Goal: Answer question/provide support

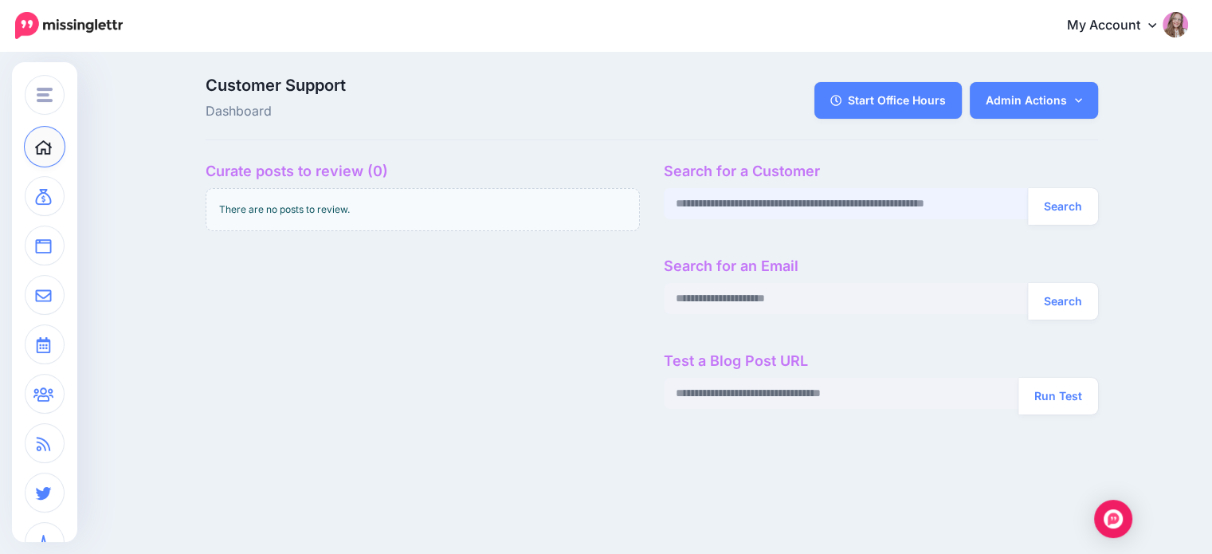
click at [737, 216] on input "text" at bounding box center [846, 203] width 365 height 31
paste input "**********"
type input "**********"
click at [1028, 188] on button "Search" at bounding box center [1063, 206] width 70 height 37
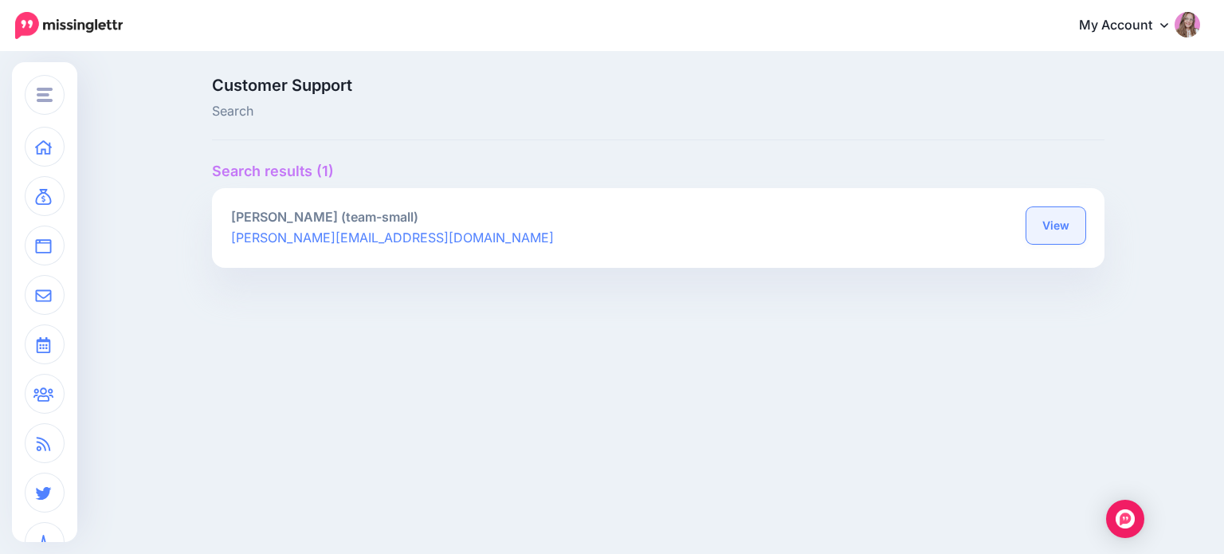
click at [1069, 223] on link "View" at bounding box center [1056, 225] width 59 height 37
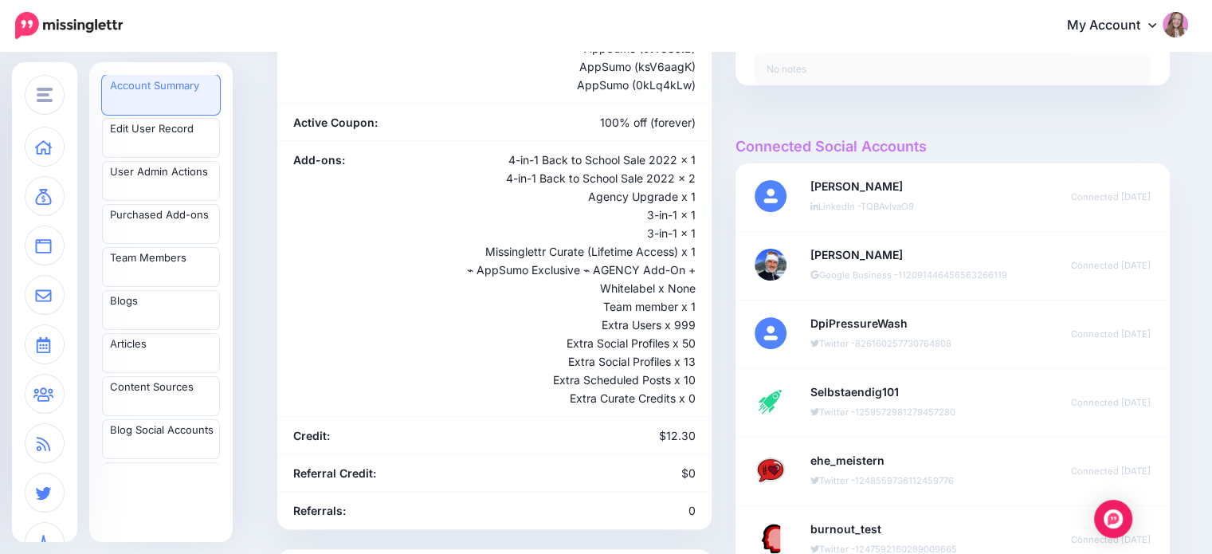
scroll to position [376, 0]
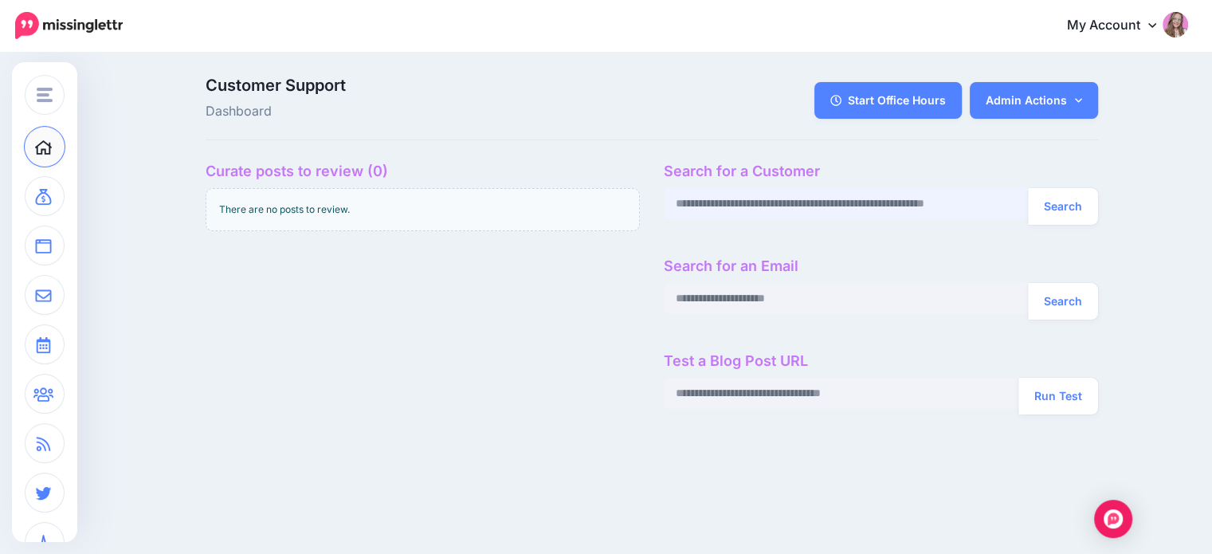
click at [696, 200] on input "text" at bounding box center [846, 203] width 365 height 31
paste input "**********"
type input "**********"
click at [1028, 188] on button "Search" at bounding box center [1063, 206] width 70 height 37
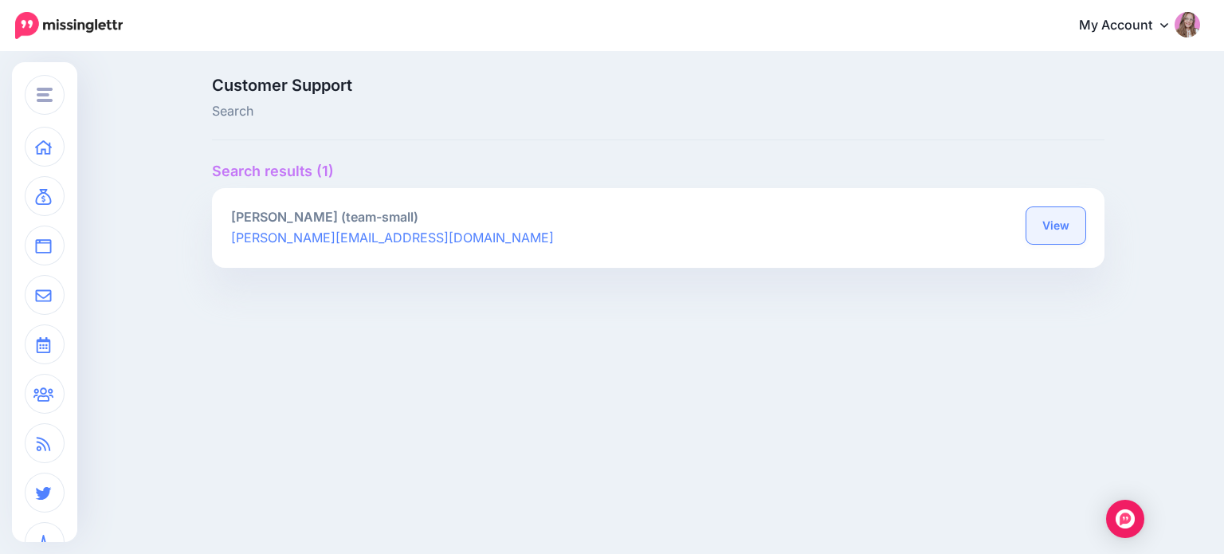
click at [1043, 229] on link "View" at bounding box center [1056, 225] width 59 height 37
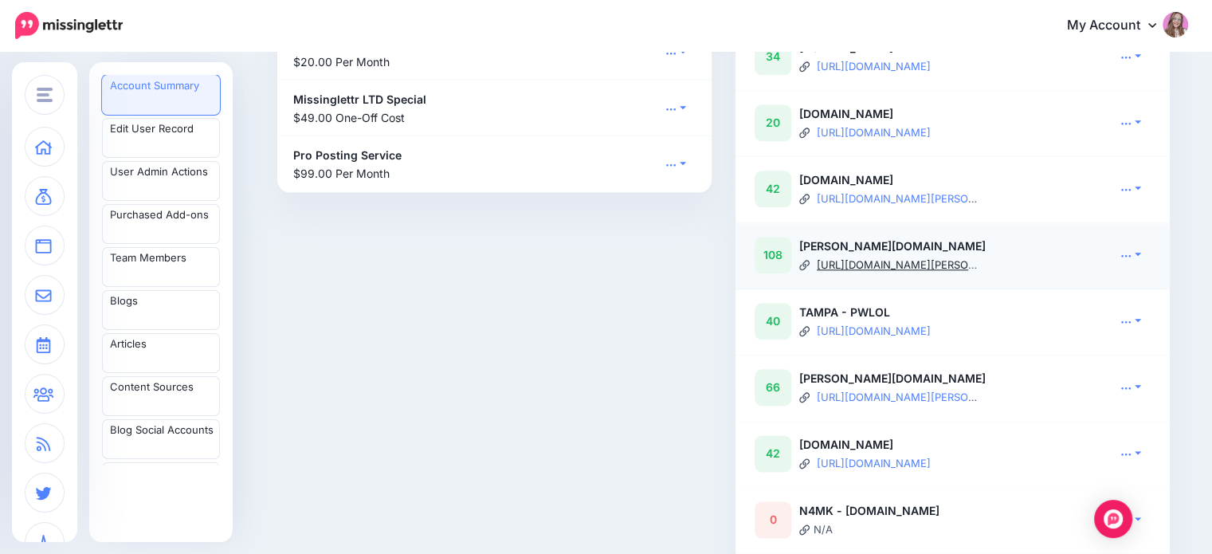
scroll to position [1982, 0]
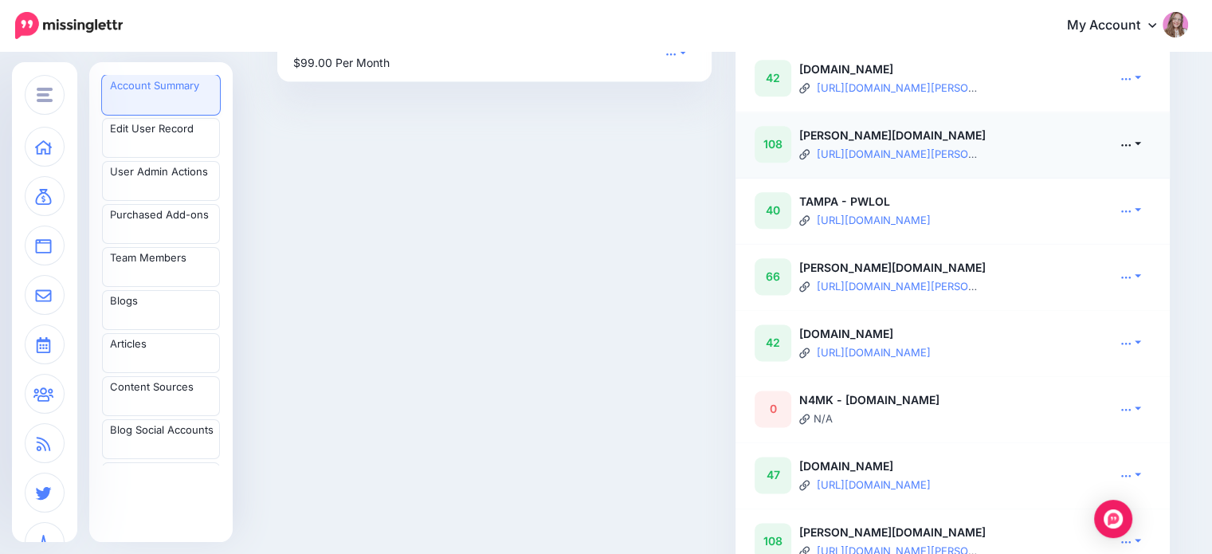
click at [1140, 155] on link at bounding box center [1131, 143] width 40 height 23
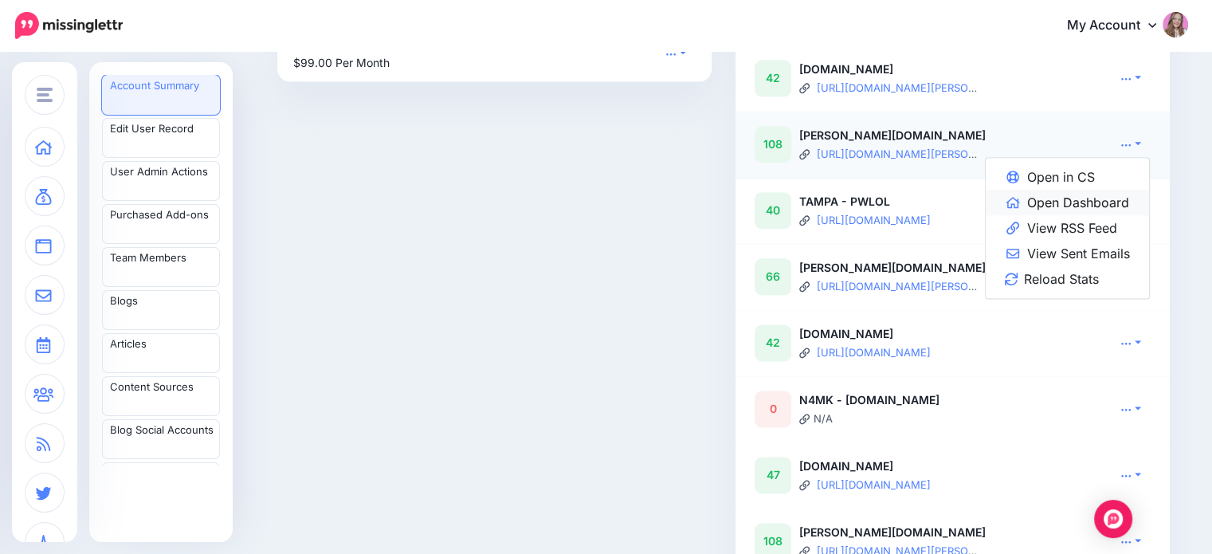
click at [1119, 215] on link "Open Dashboard" at bounding box center [1067, 203] width 163 height 26
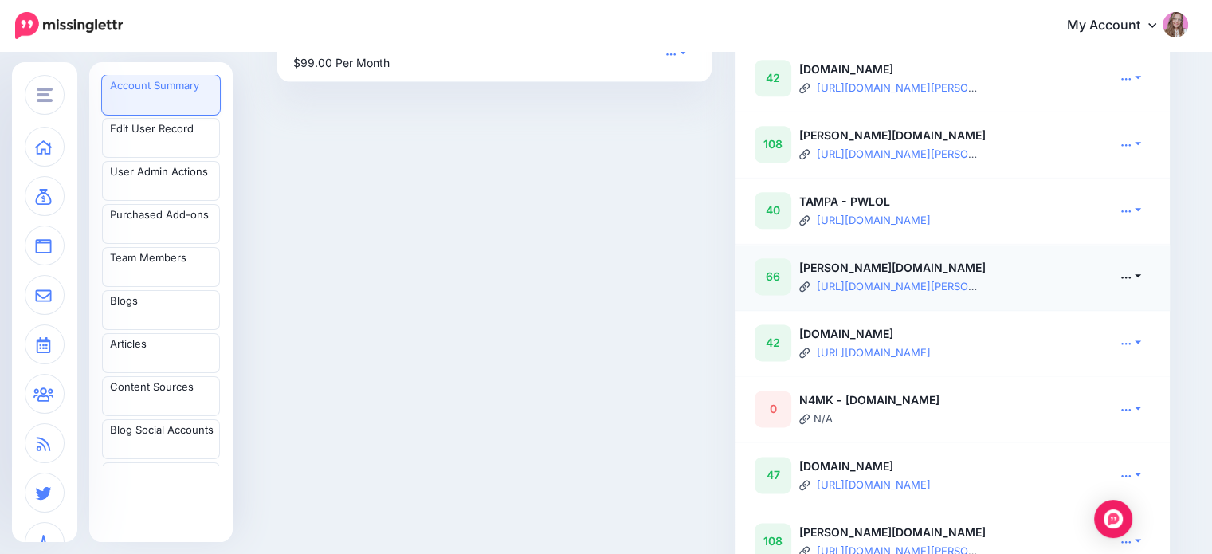
click at [1142, 288] on link at bounding box center [1131, 276] width 40 height 23
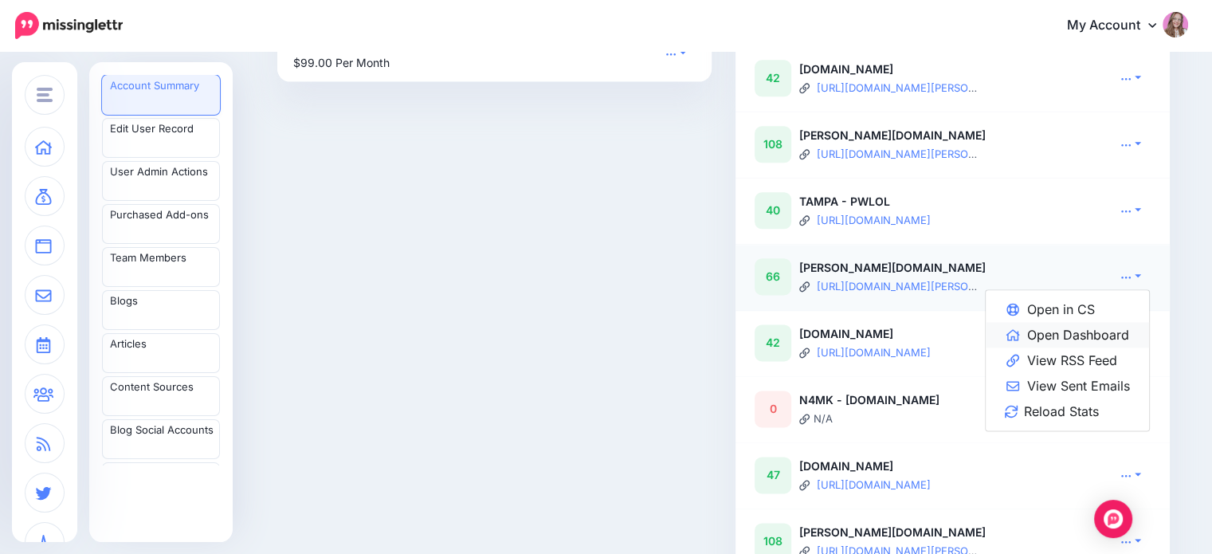
click at [1100, 344] on link "Open Dashboard" at bounding box center [1067, 335] width 163 height 26
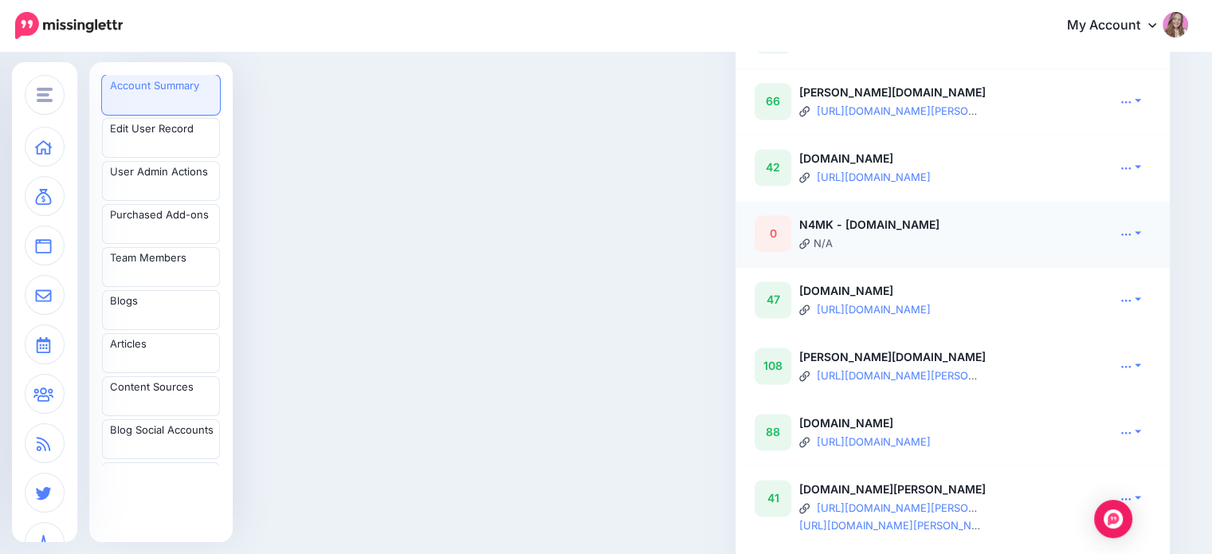
scroll to position [2245, 0]
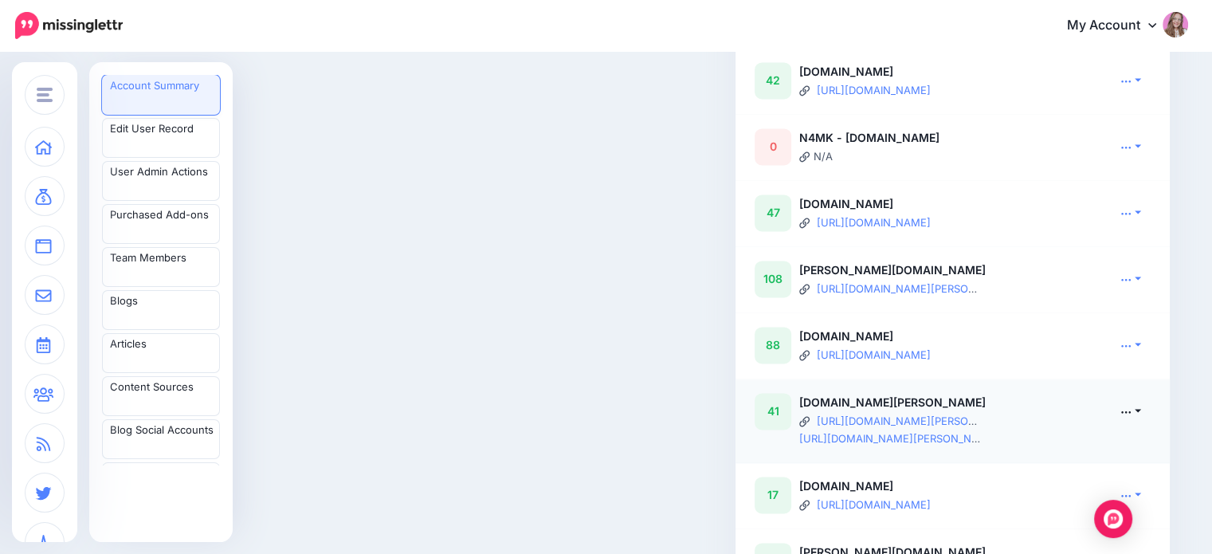
click at [1131, 417] on icon at bounding box center [1126, 411] width 11 height 11
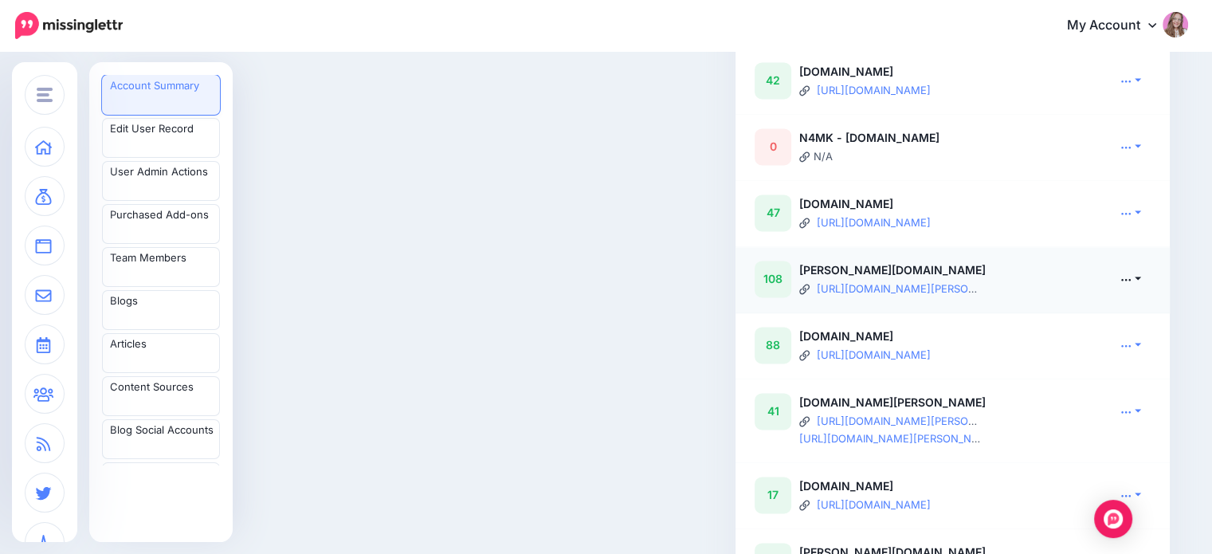
click at [1144, 290] on link at bounding box center [1131, 278] width 40 height 23
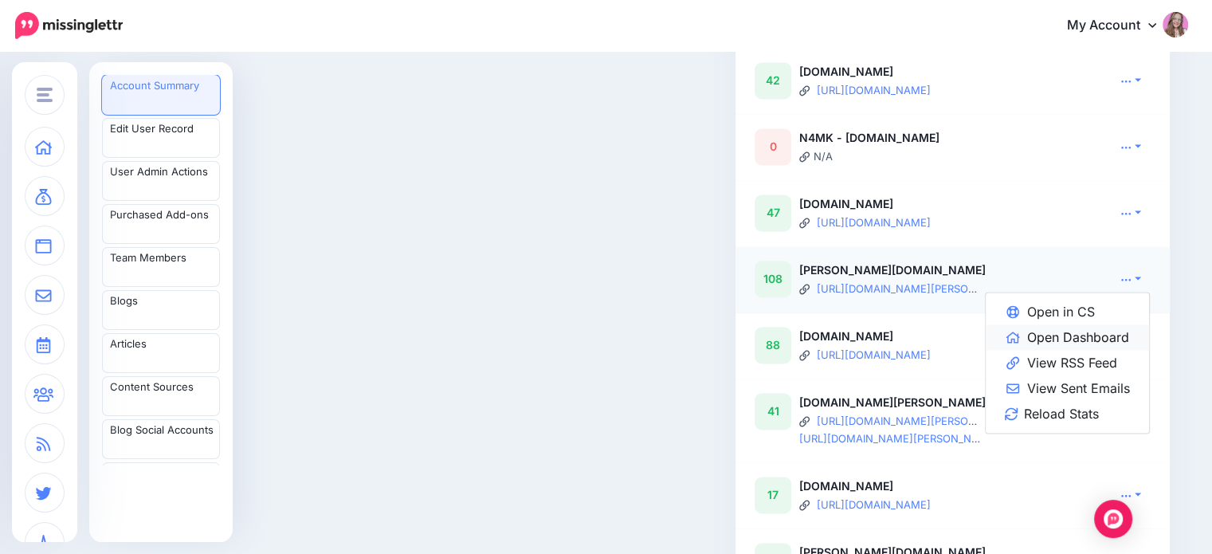
click at [1109, 349] on link "Open Dashboard" at bounding box center [1067, 337] width 163 height 26
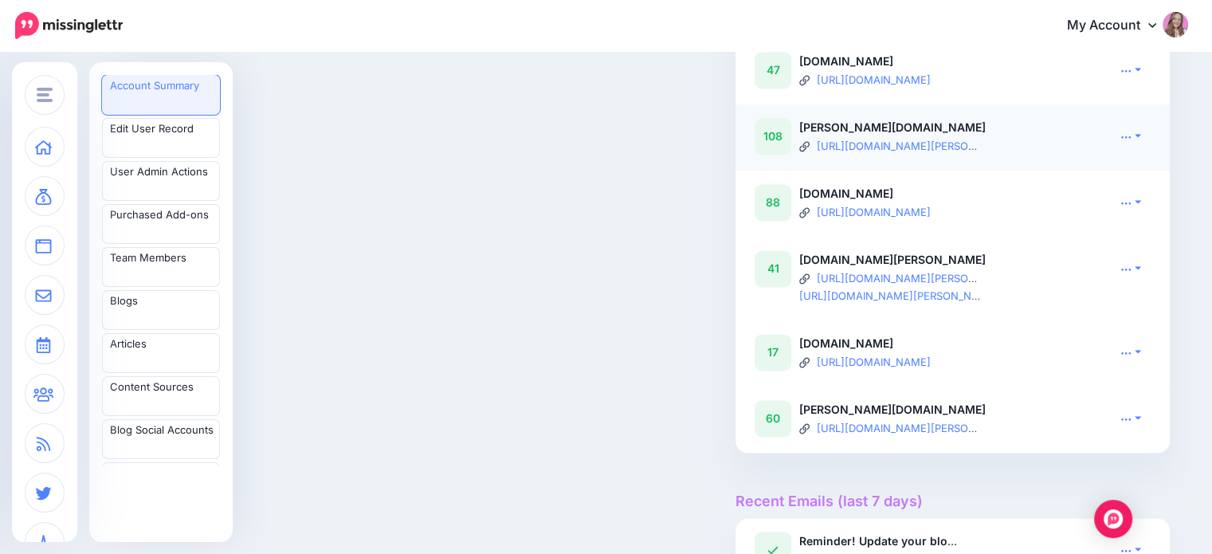
scroll to position [2429, 0]
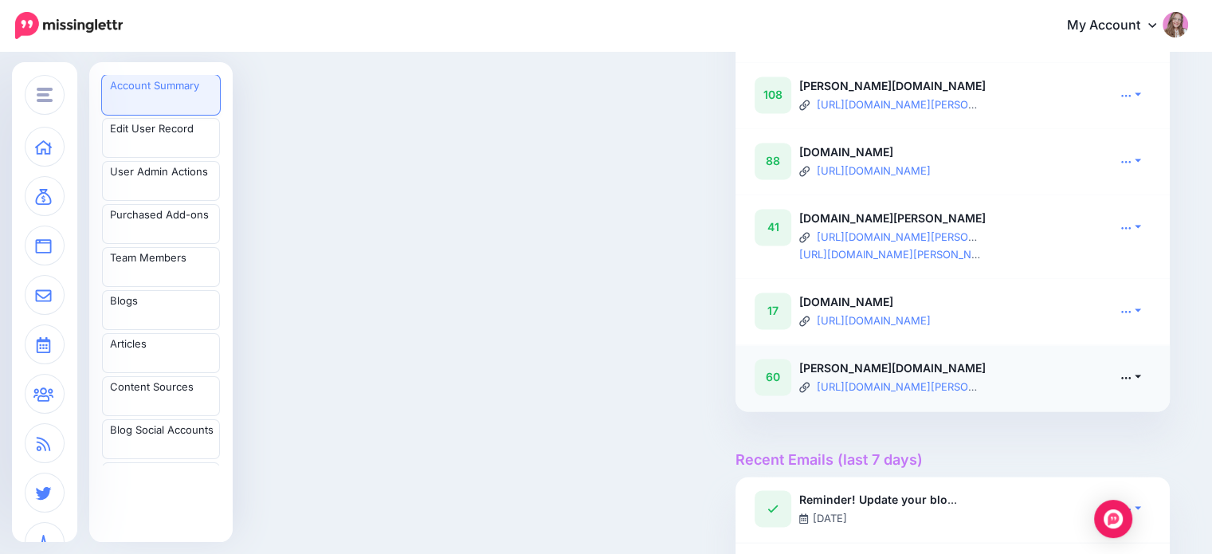
click at [1145, 388] on link at bounding box center [1131, 376] width 40 height 23
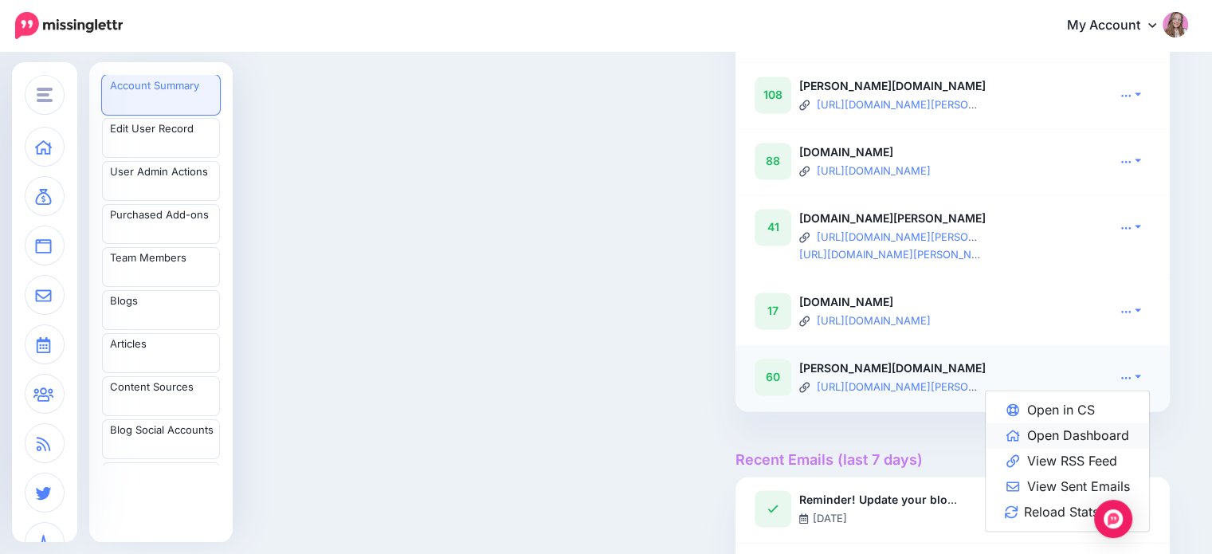
click at [1055, 448] on link "Open Dashboard" at bounding box center [1067, 435] width 163 height 26
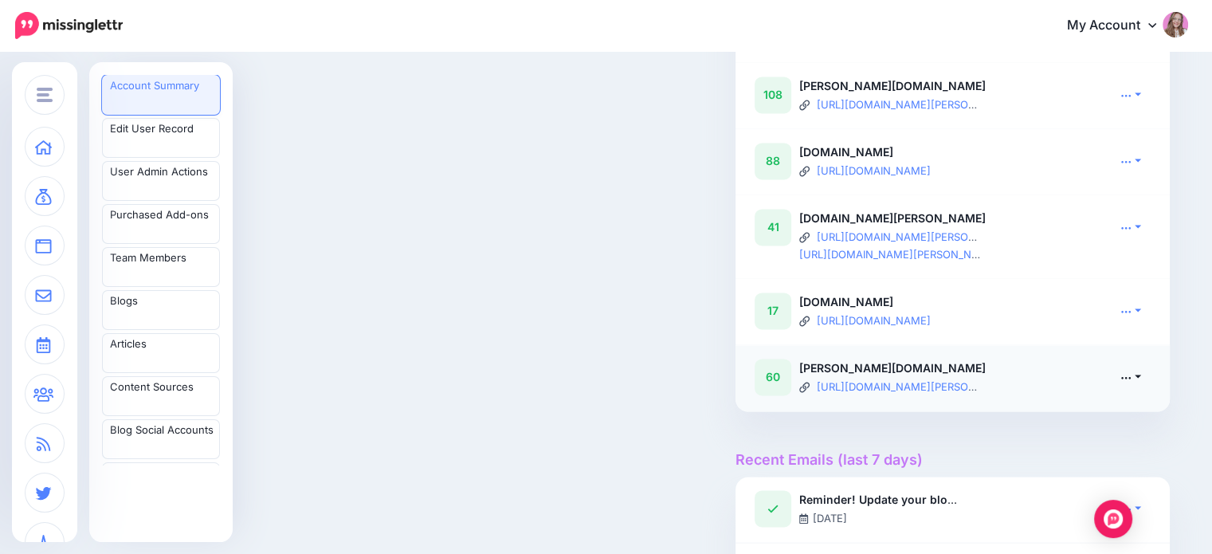
click at [1142, 388] on link at bounding box center [1131, 376] width 40 height 23
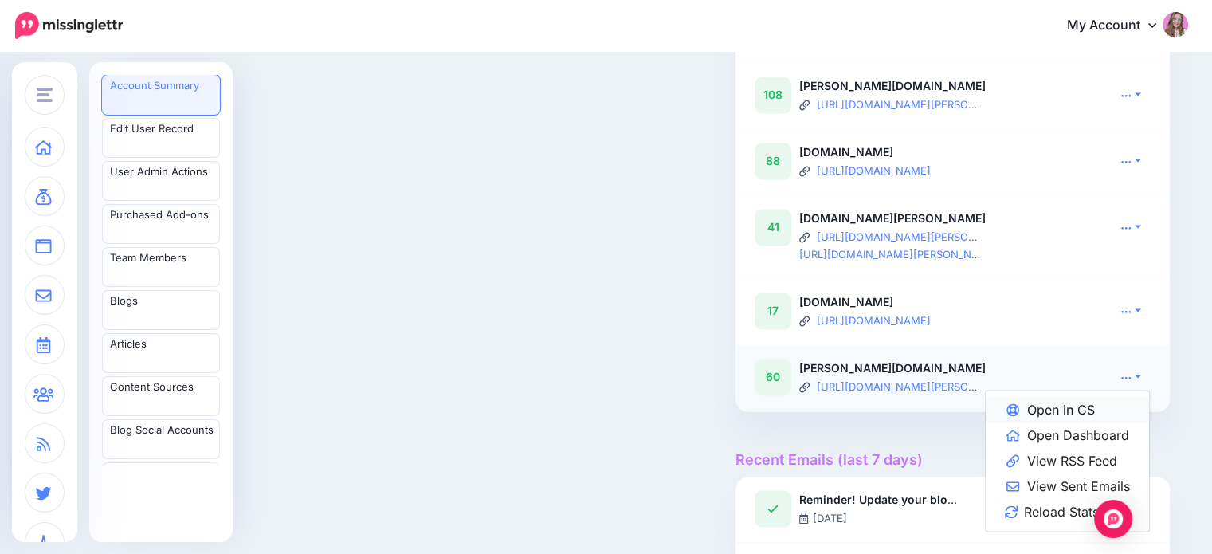
click at [1091, 422] on link "Open in CS" at bounding box center [1067, 410] width 163 height 26
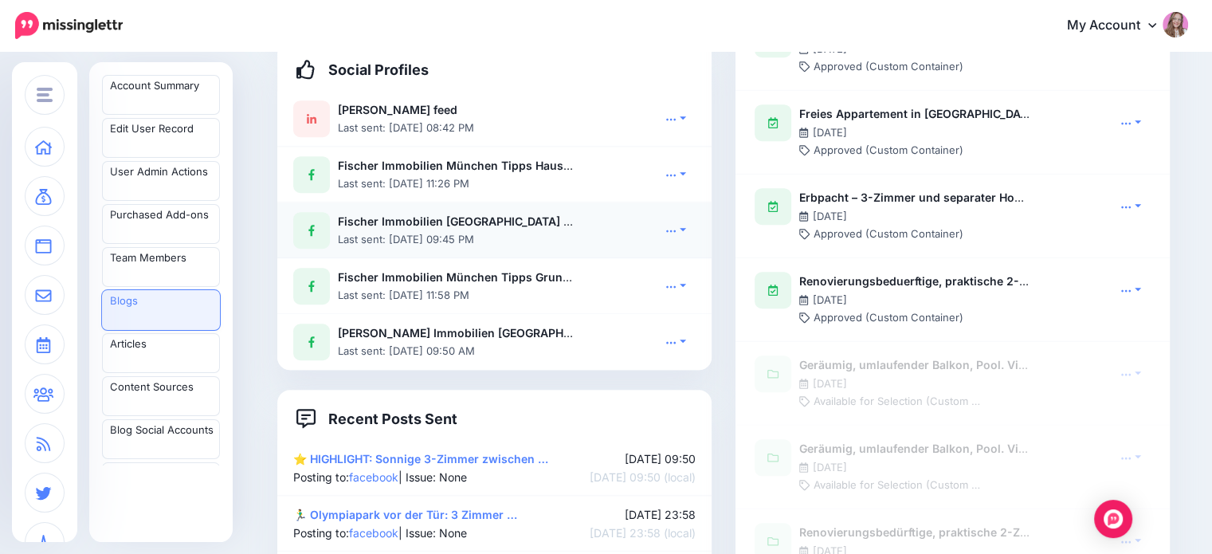
scroll to position [1173, 0]
click at [680, 126] on link at bounding box center [676, 119] width 40 height 23
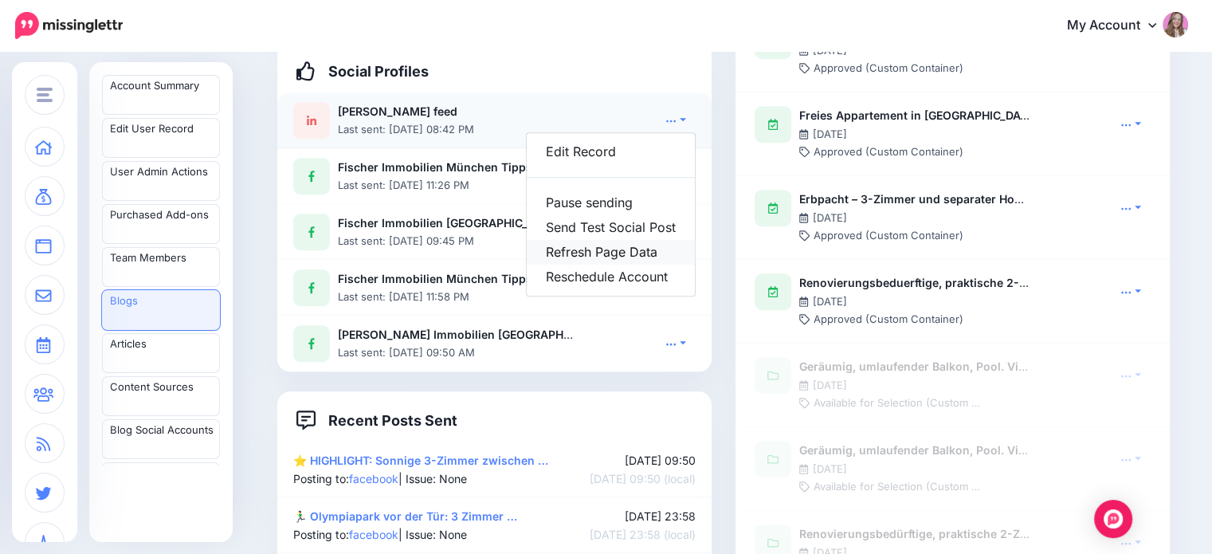
click at [645, 254] on link "Refresh Page Data" at bounding box center [611, 252] width 168 height 25
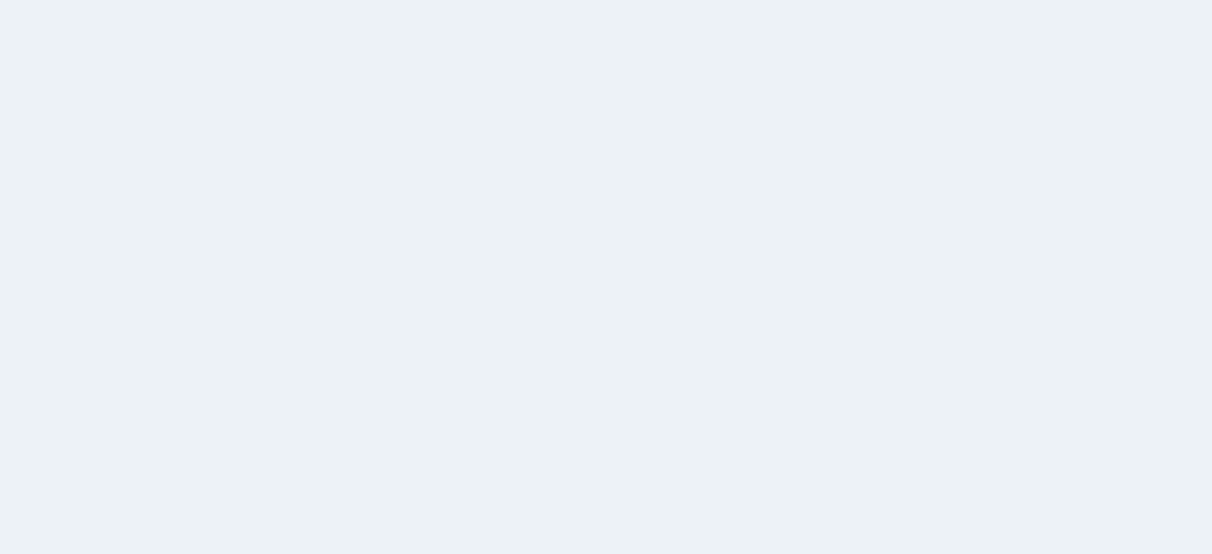
scroll to position [1173, 0]
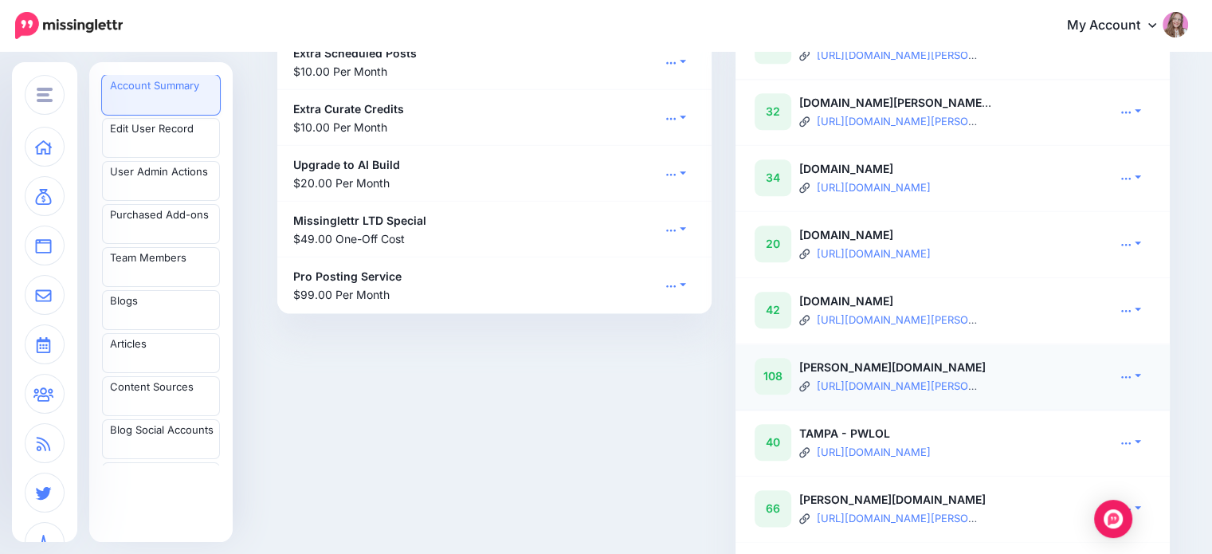
scroll to position [1752, 0]
click at [1132, 314] on icon at bounding box center [1126, 308] width 11 height 11
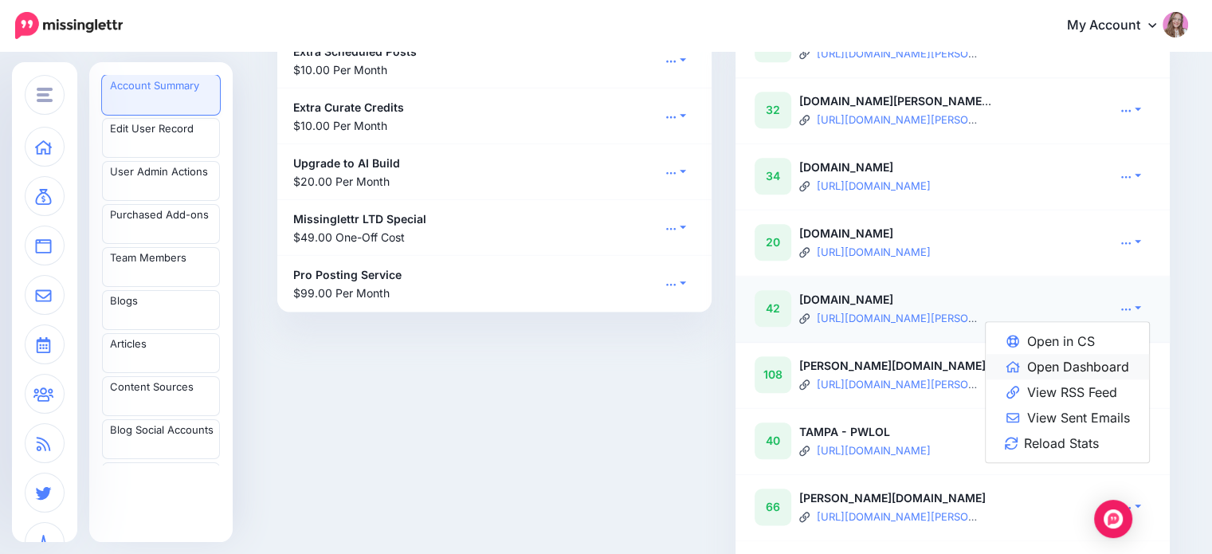
click at [1099, 375] on link "Open Dashboard" at bounding box center [1067, 367] width 163 height 26
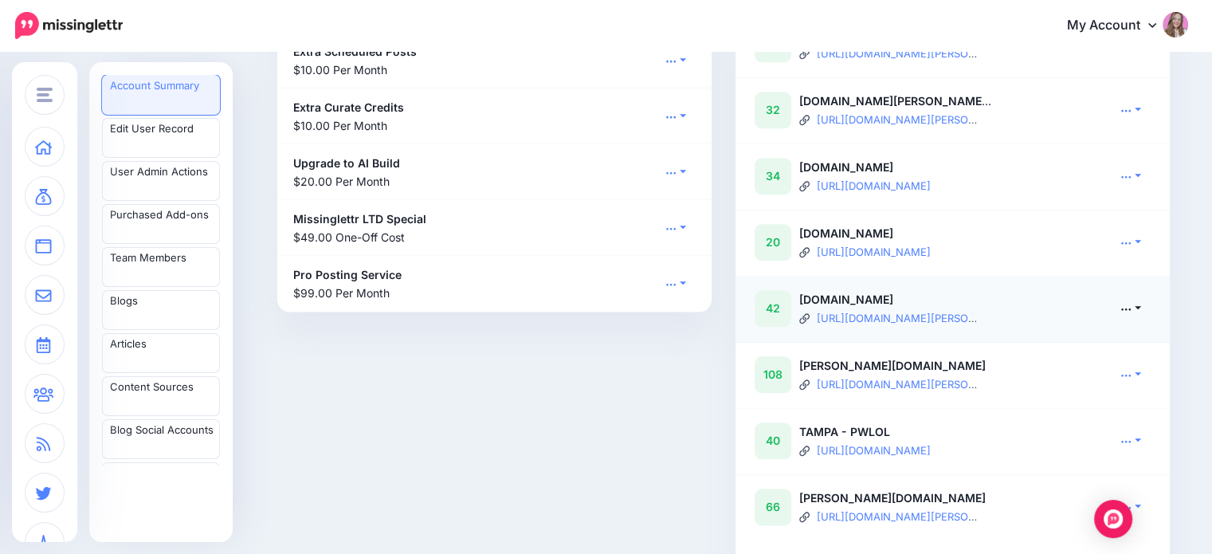
click at [1132, 314] on icon at bounding box center [1126, 308] width 11 height 11
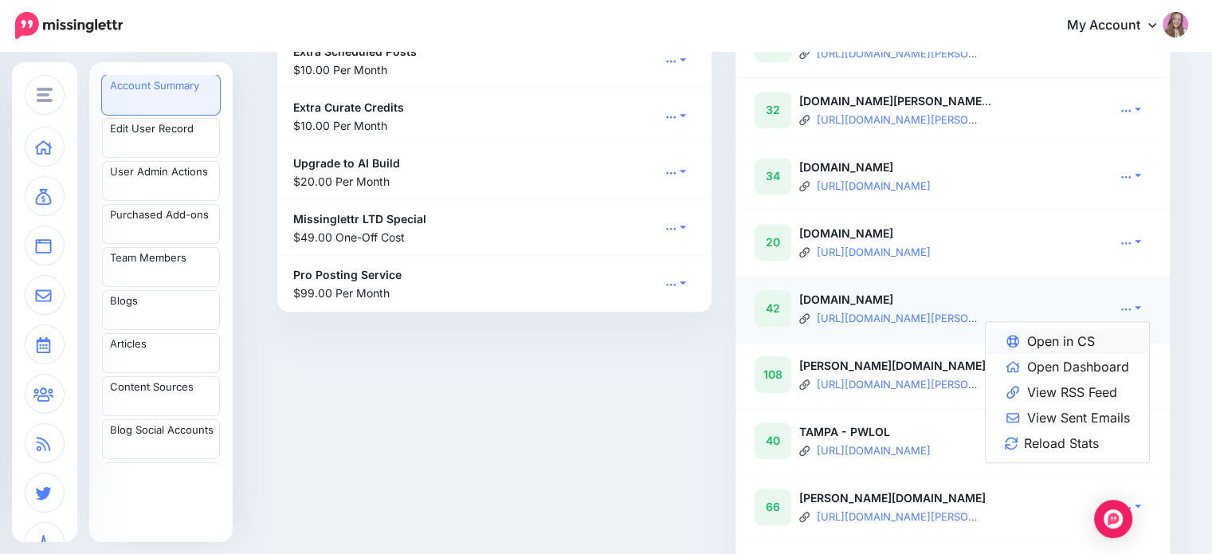
click at [1082, 353] on link "Open in CS" at bounding box center [1067, 341] width 163 height 26
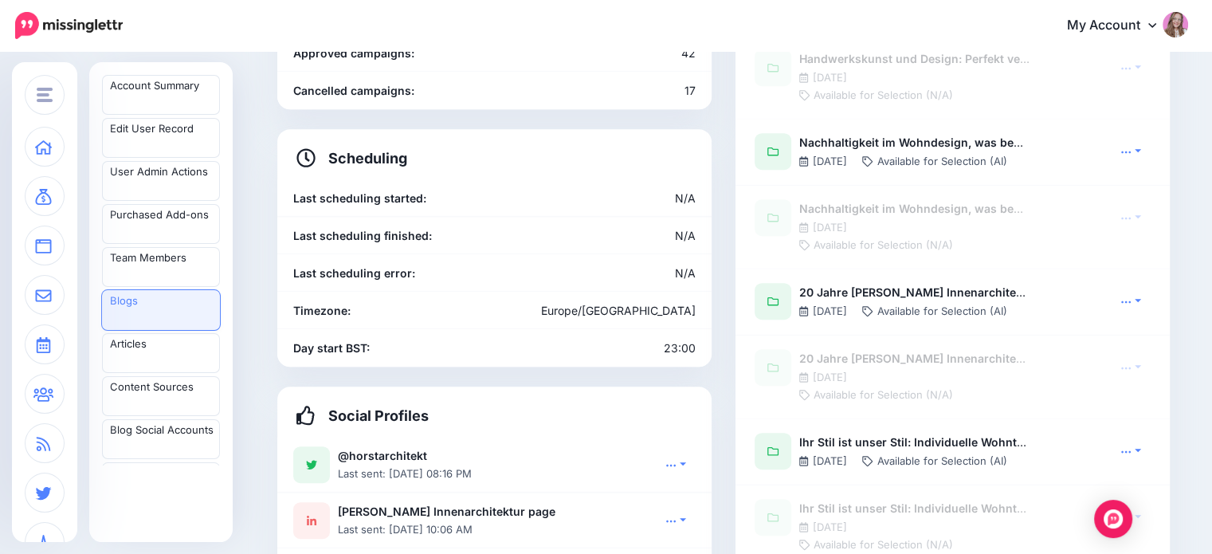
scroll to position [1035, 0]
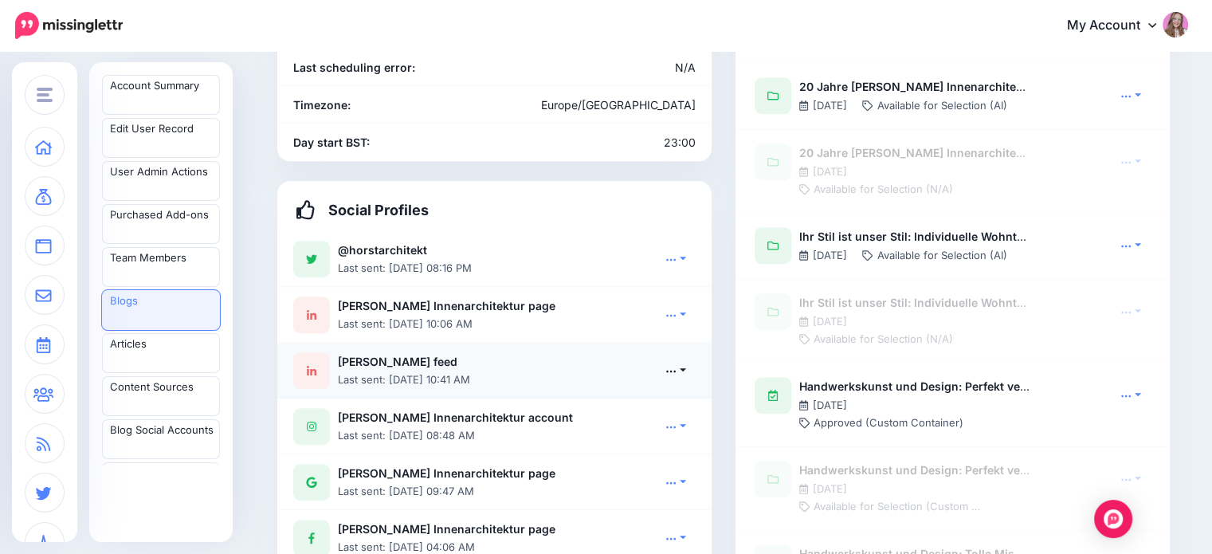
click at [684, 359] on link at bounding box center [676, 370] width 40 height 23
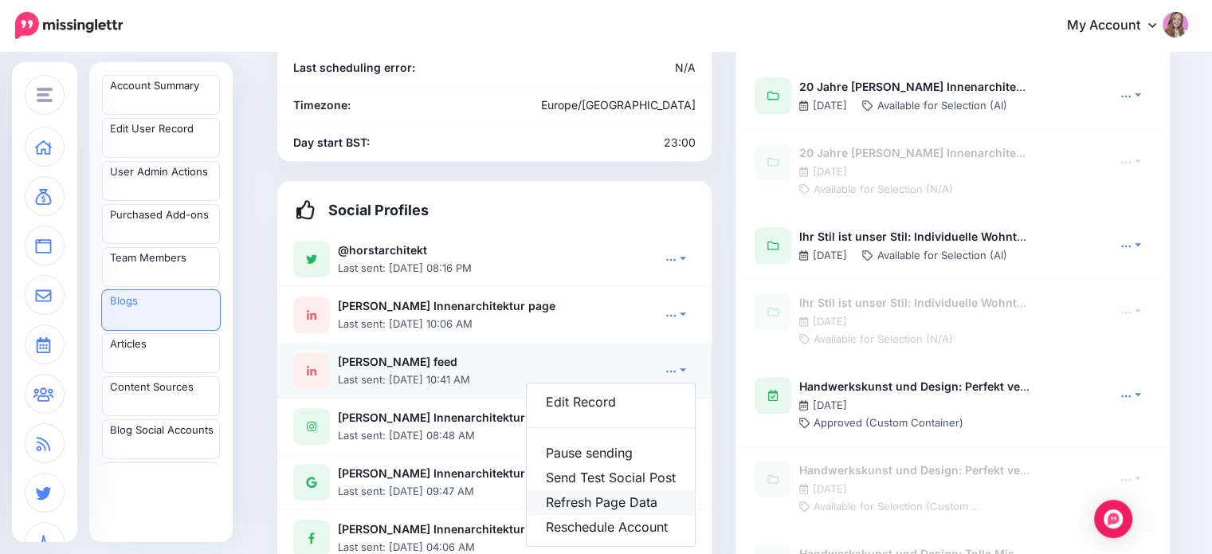
click at [622, 490] on link "Refresh Page Data" at bounding box center [611, 502] width 168 height 25
click at [683, 303] on link at bounding box center [676, 314] width 40 height 23
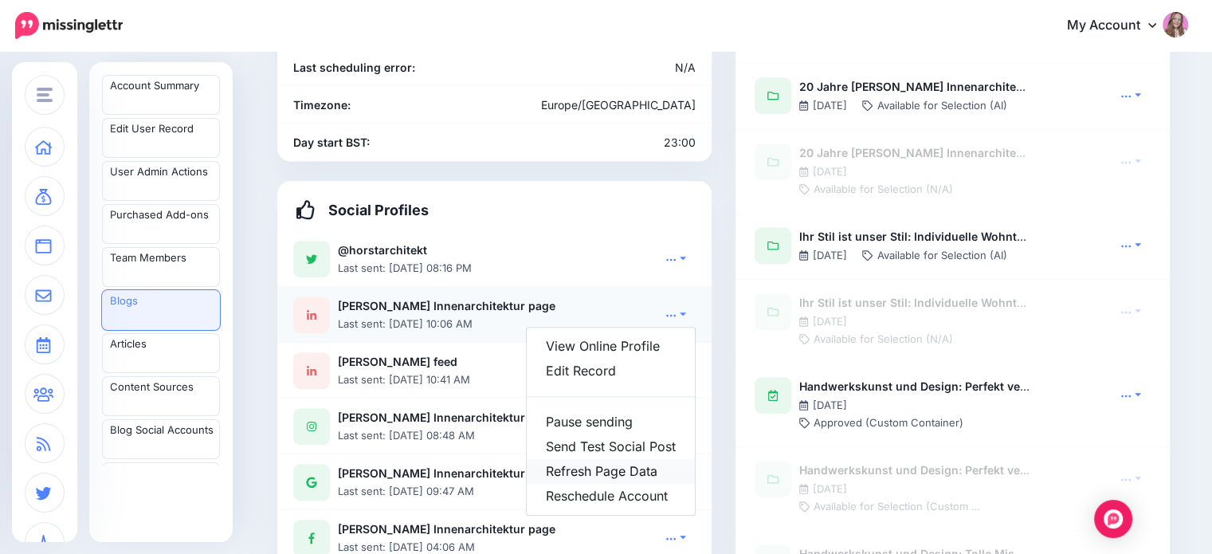
click at [616, 459] on link "Refresh Page Data" at bounding box center [611, 471] width 168 height 25
click at [724, 318] on div "Workspace Details Created: March 3, 2021, 5:43 p.m. Status: Owner: Ralf Gerhard…" at bounding box center [494, 547] width 458 height 2839
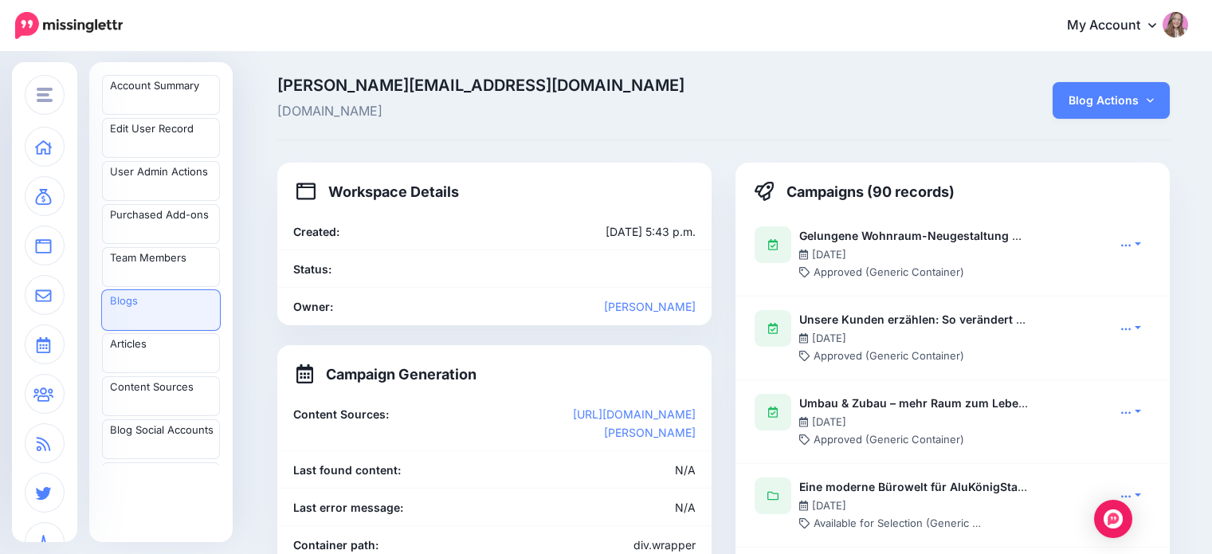
scroll to position [1035, 0]
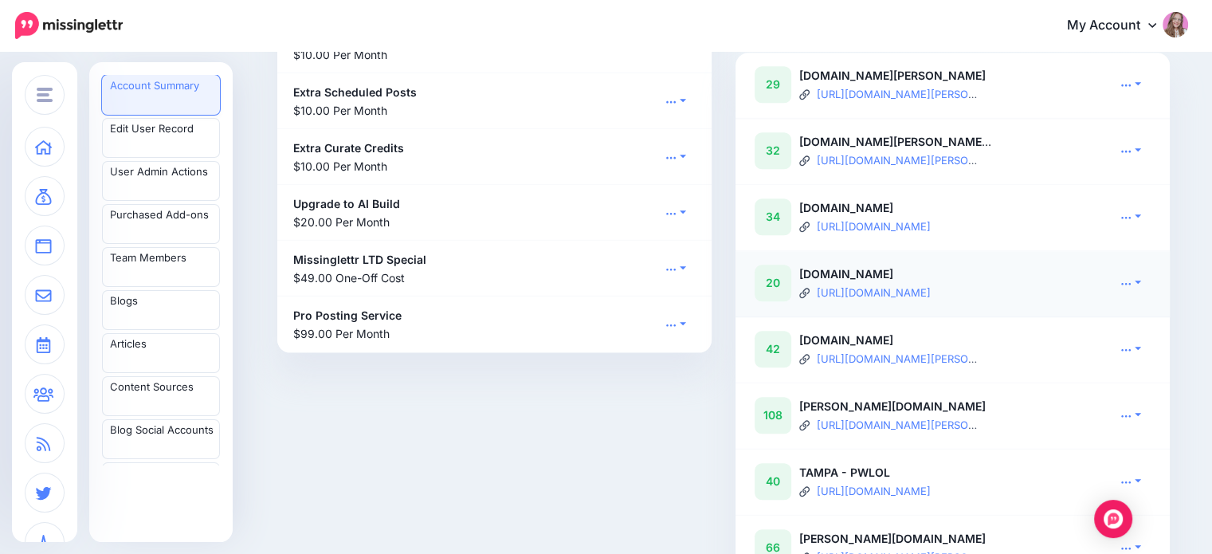
scroll to position [1711, 0]
click at [1141, 361] on link at bounding box center [1131, 349] width 40 height 23
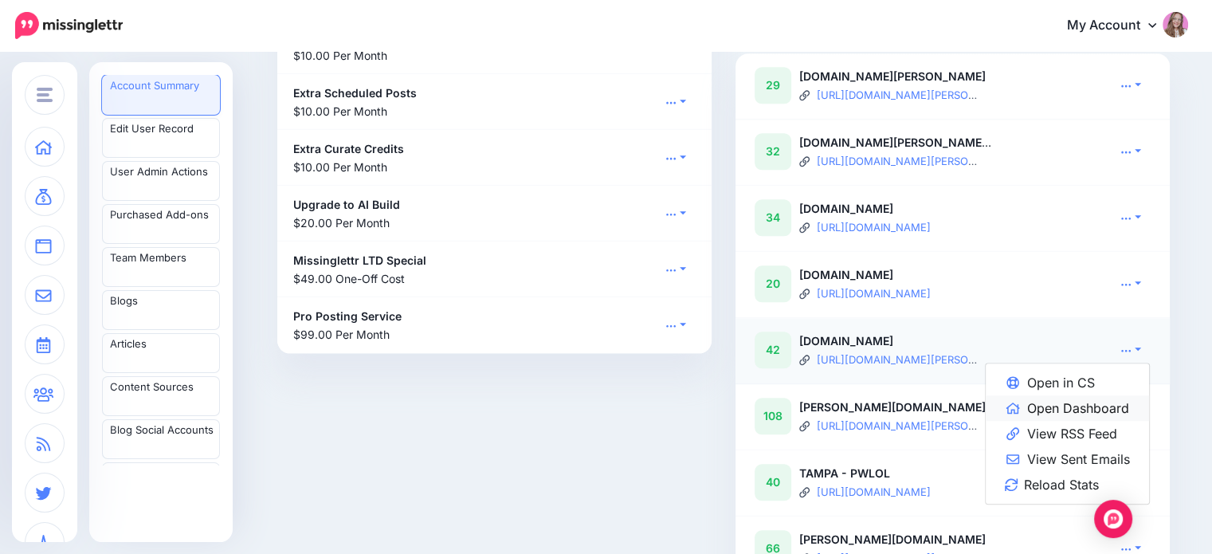
click at [1106, 421] on link "Open Dashboard" at bounding box center [1067, 408] width 163 height 26
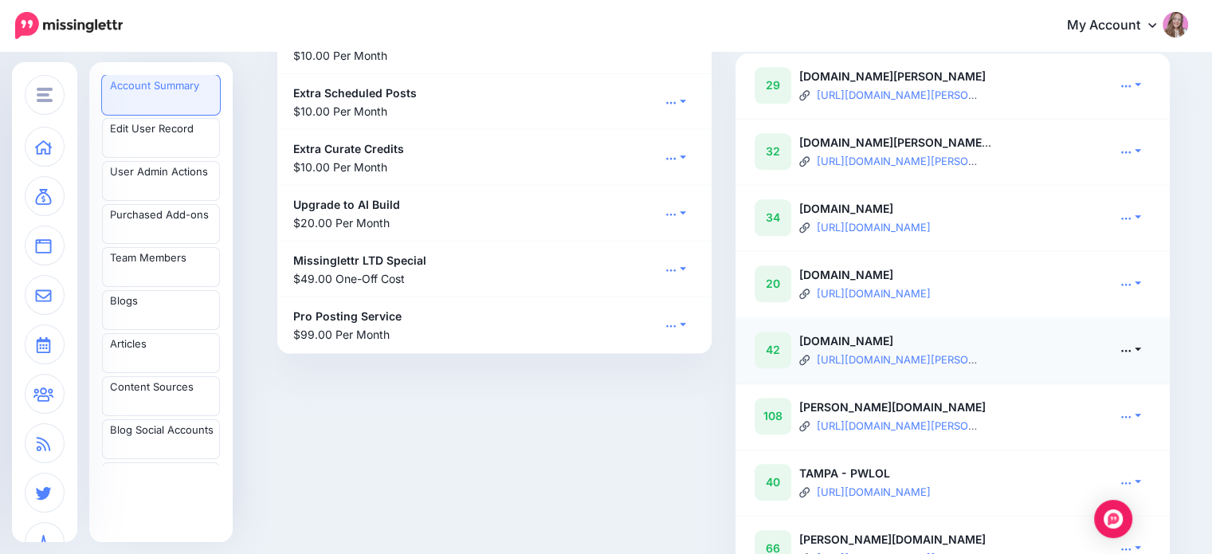
click at [1140, 361] on link at bounding box center [1131, 349] width 40 height 23
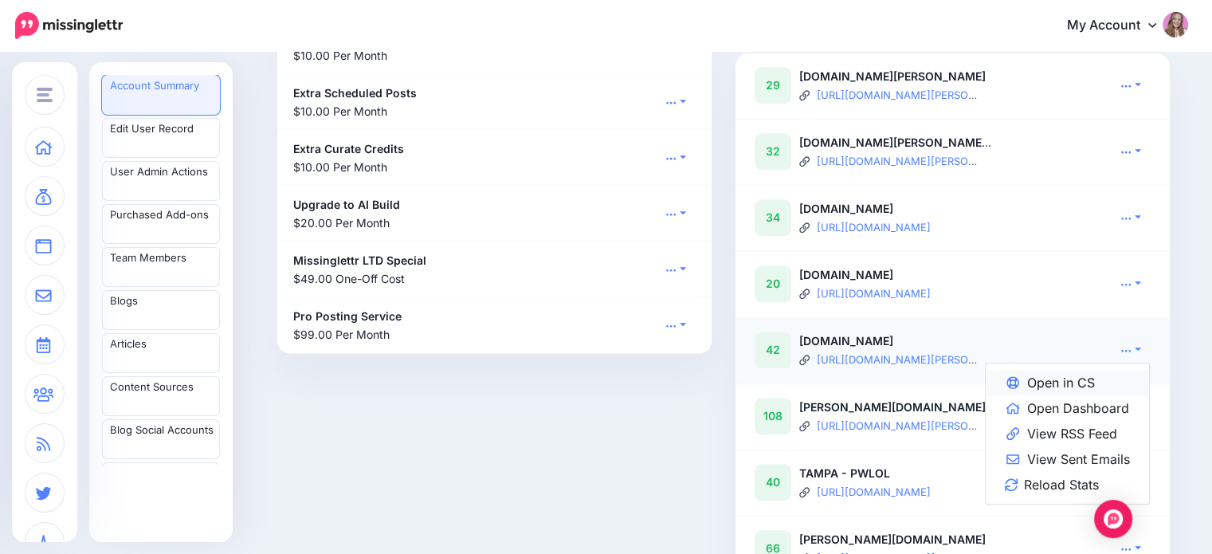
click at [1087, 395] on link "Open in CS" at bounding box center [1067, 383] width 163 height 26
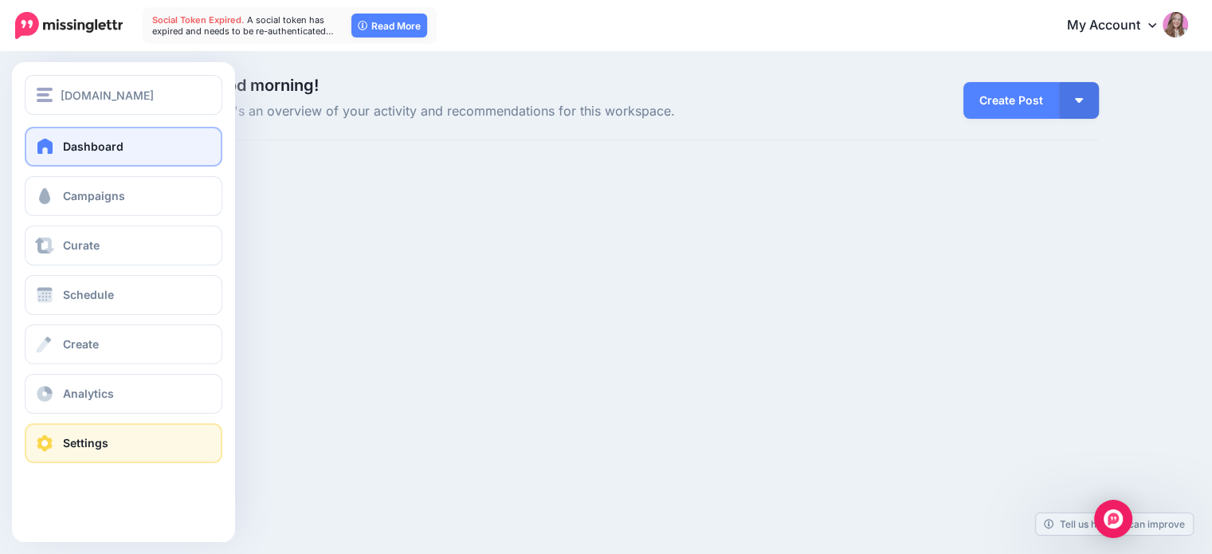
click at [73, 442] on span "Settings" at bounding box center [85, 443] width 45 height 14
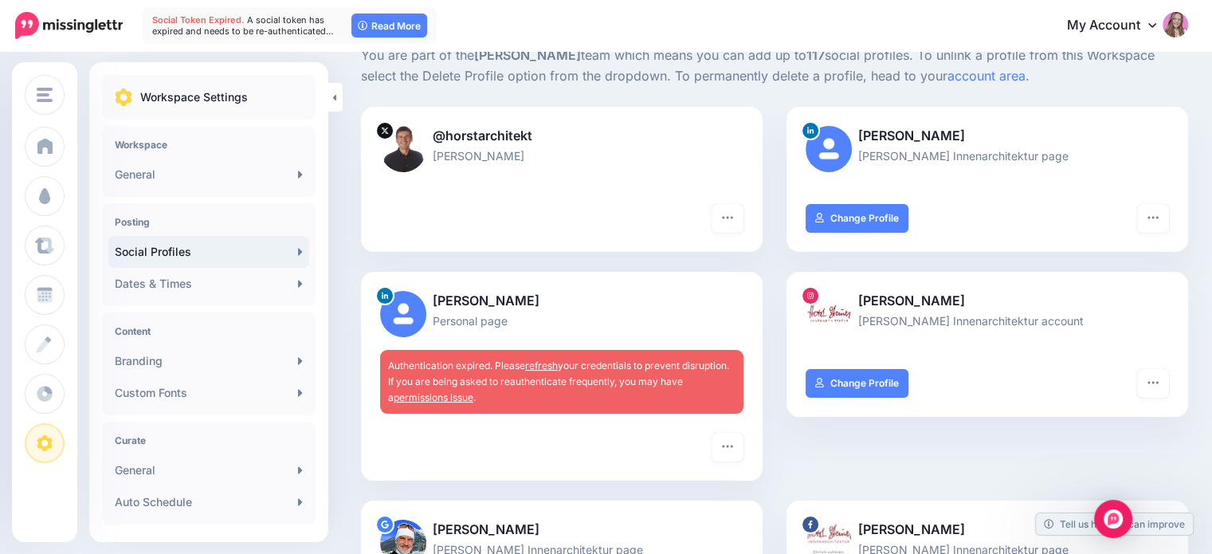
scroll to position [118, 0]
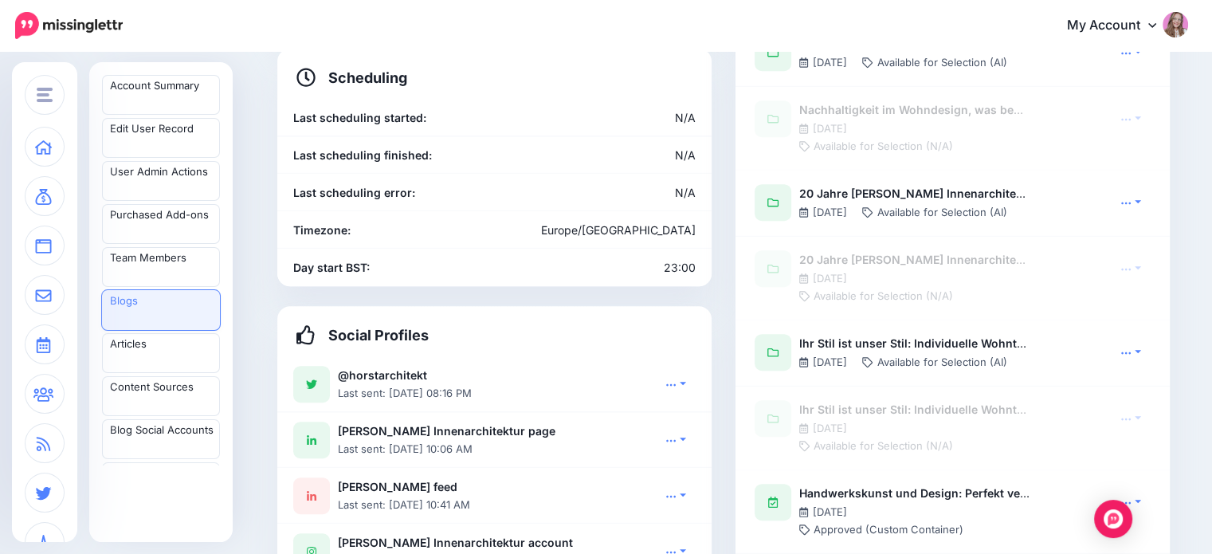
scroll to position [1137, 0]
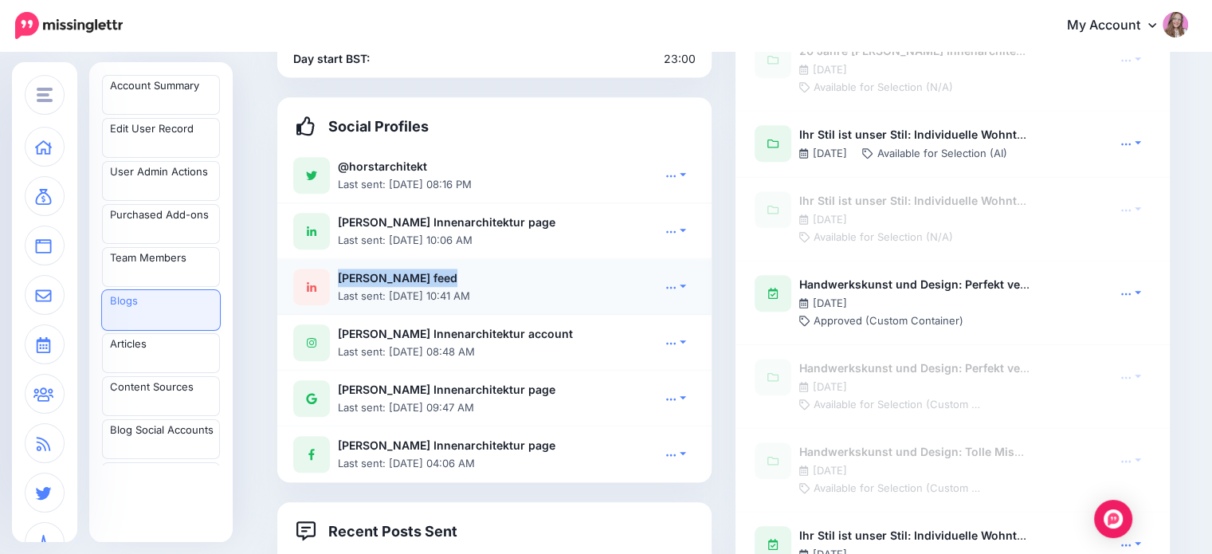
drag, startPoint x: 459, startPoint y: 241, endPoint x: 344, endPoint y: 239, distance: 114.8
click at [344, 269] on div "Horst Steiner feed Last sent: 31/08/2025 10:41 AM" at bounding box center [456, 287] width 236 height 36
copy b "Horst Steiner feed"
click at [686, 275] on link at bounding box center [676, 286] width 40 height 23
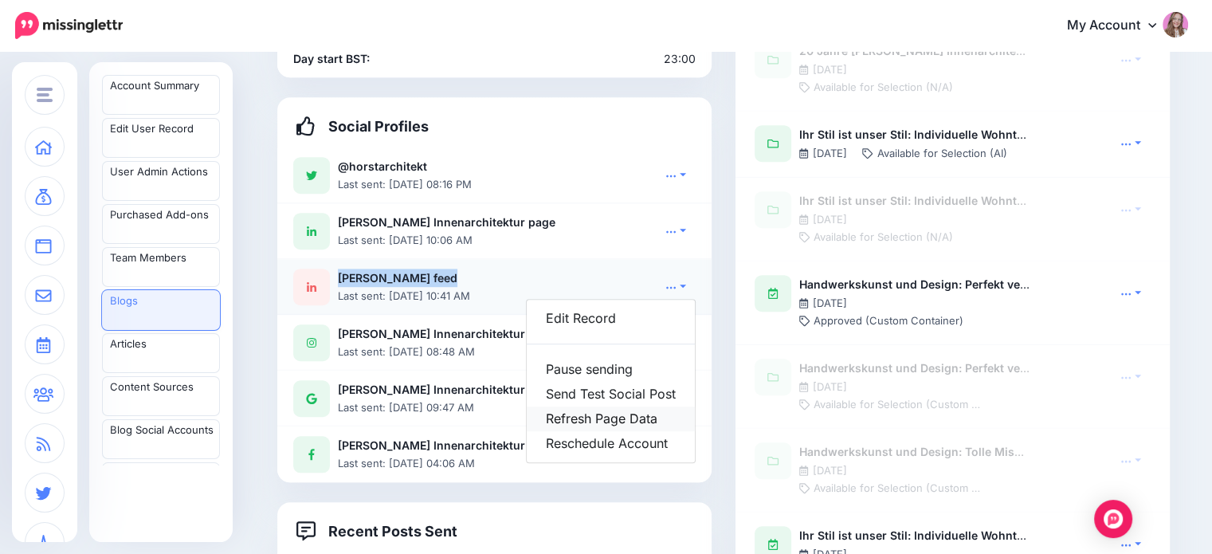
click at [649, 407] on link "Refresh Page Data" at bounding box center [611, 419] width 168 height 25
click at [477, 269] on div "Horst Steiner feed Last sent: 31/08/2025 10:41 AM" at bounding box center [456, 287] width 236 height 36
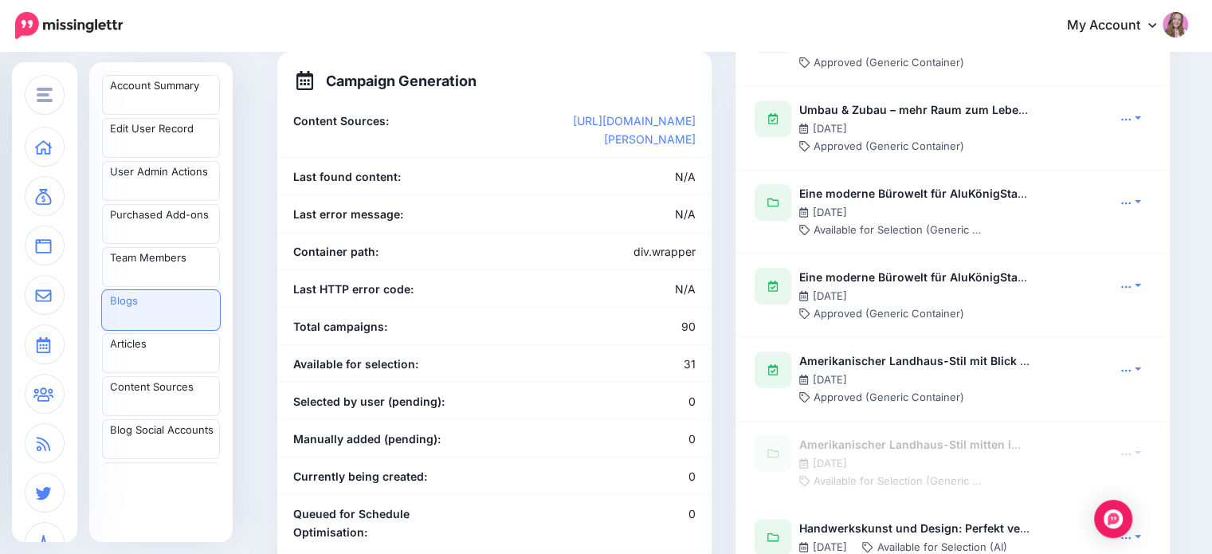
scroll to position [0, 0]
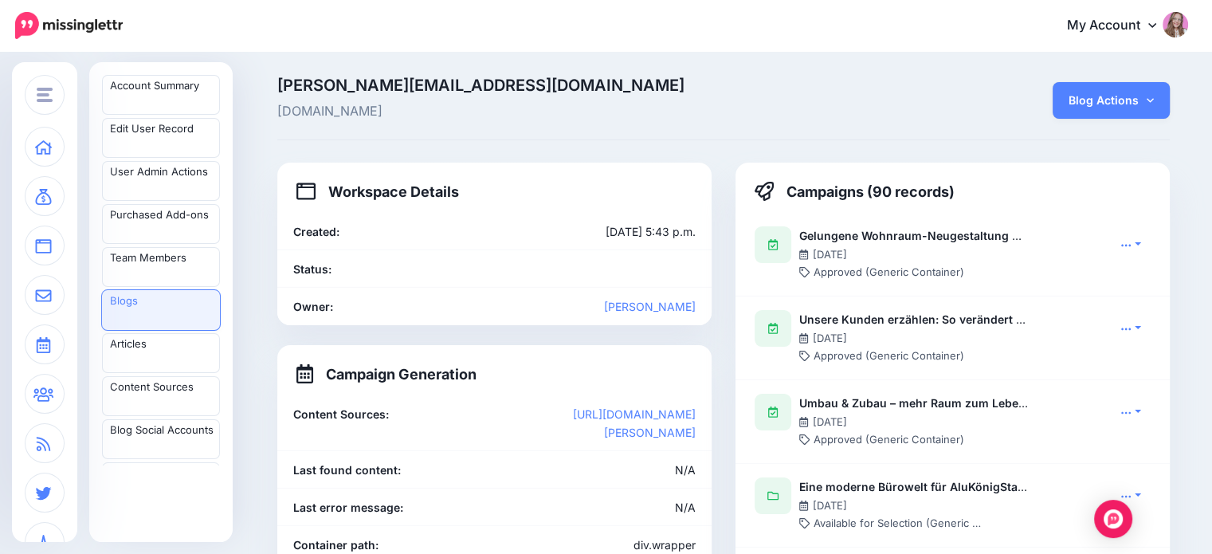
click at [344, 116] on span "Horst-Steiner.com" at bounding box center [570, 111] width 587 height 21
copy div "Horst-Steiner.com Blog Actions Edit Refresh RSS Refresh RSS (full) Re-gen 'crea…"
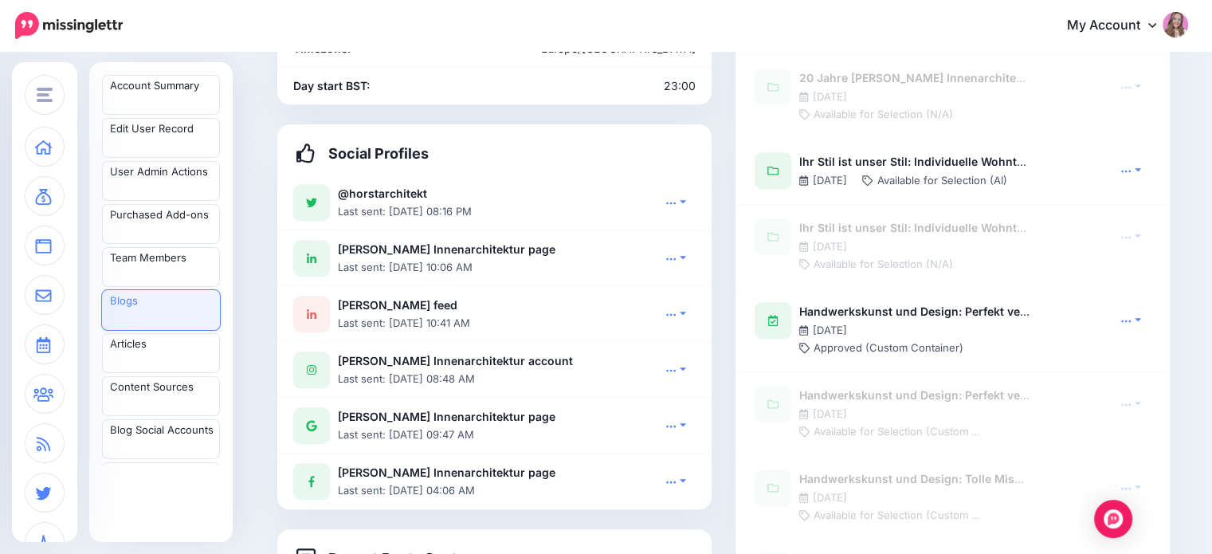
scroll to position [1146, 0]
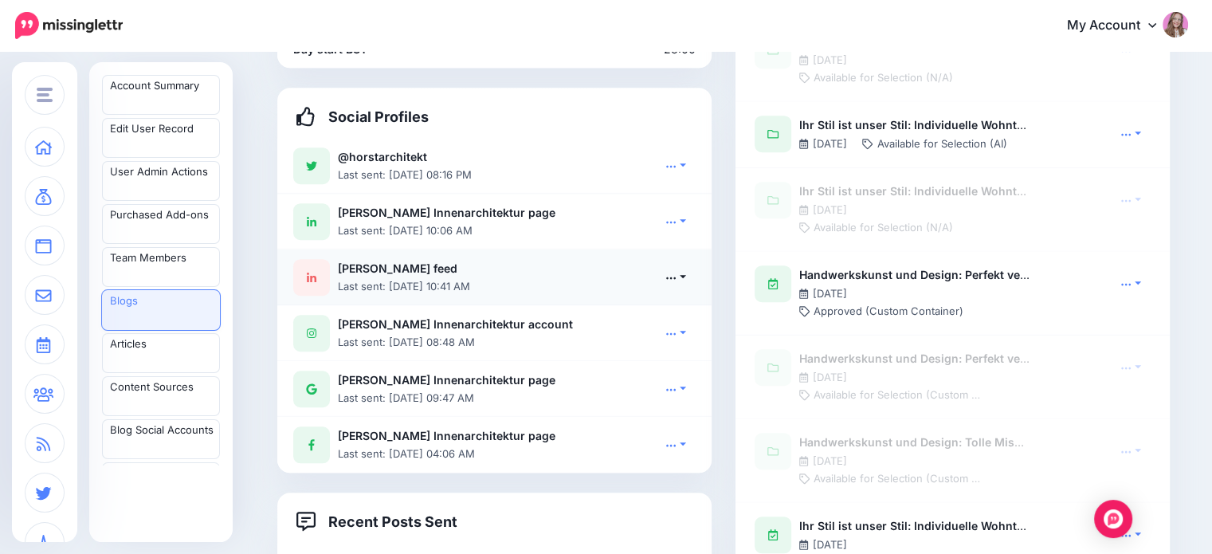
click at [687, 265] on link at bounding box center [676, 276] width 40 height 23
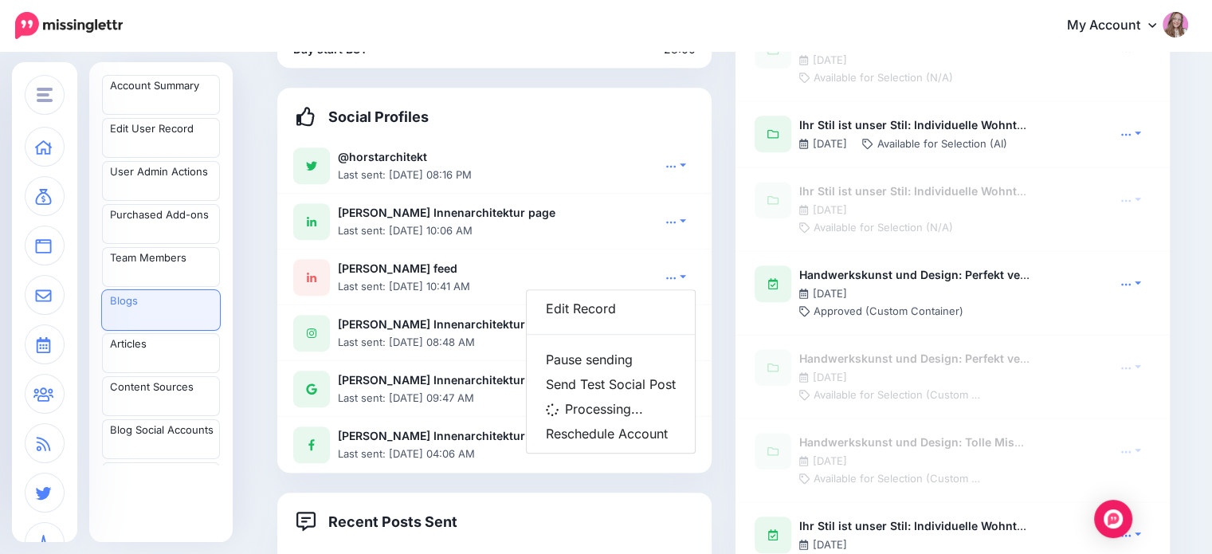
click at [724, 232] on div "Workspace Details Created: March 3, 2021, 5:43 p.m. Status: Owner: Ralf Gerhard…" at bounding box center [494, 444] width 458 height 2857
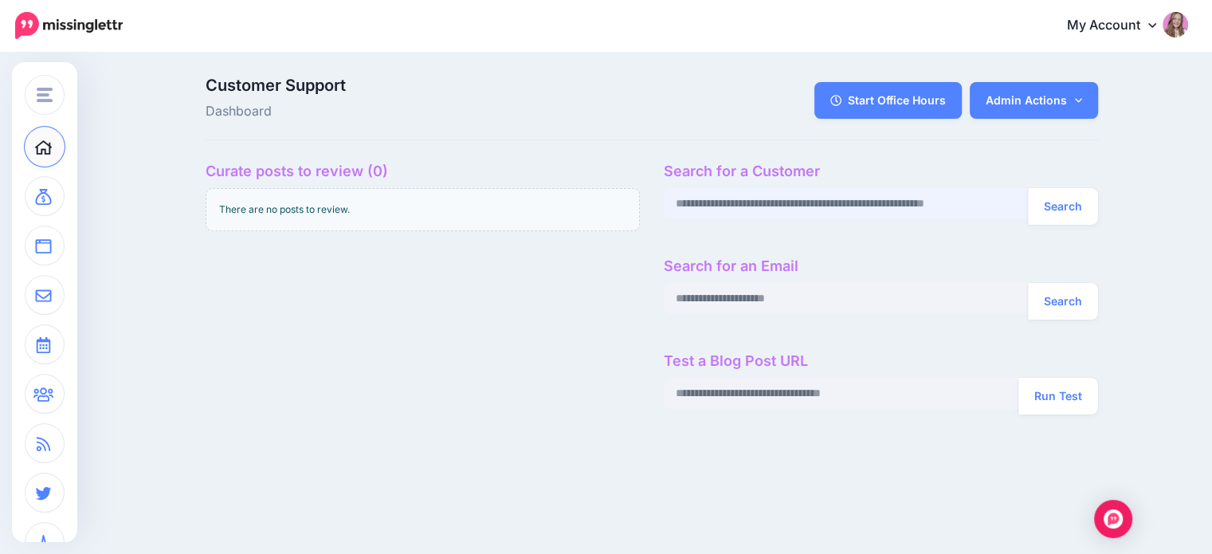
click at [704, 201] on input "text" at bounding box center [846, 203] width 365 height 31
paste input "**********"
type input "**********"
click at [1028, 188] on button "Search" at bounding box center [1063, 206] width 70 height 37
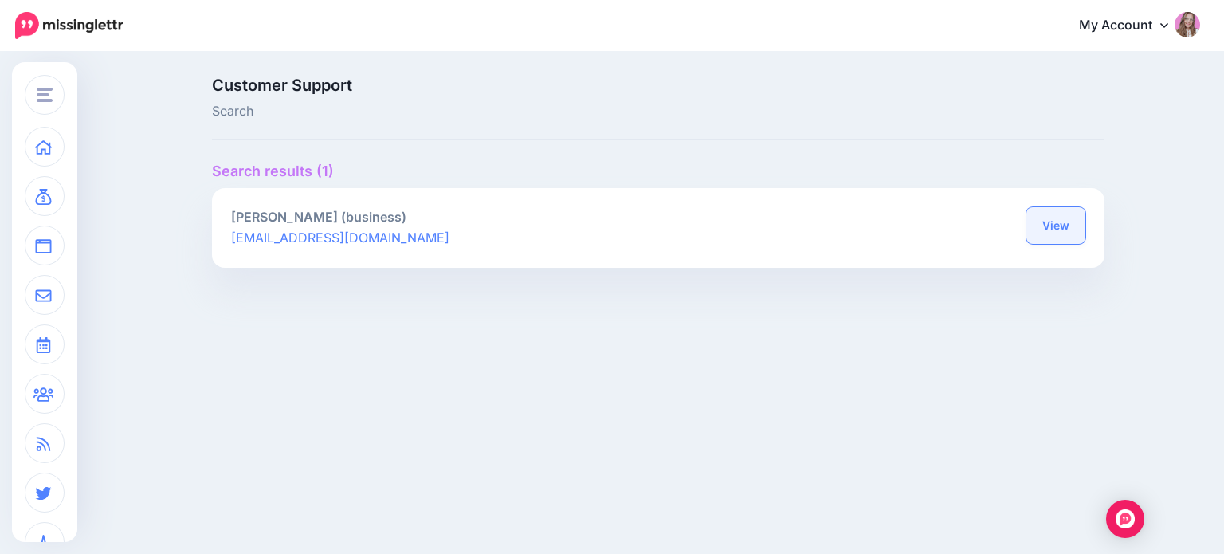
click at [1052, 227] on link "View" at bounding box center [1056, 225] width 59 height 37
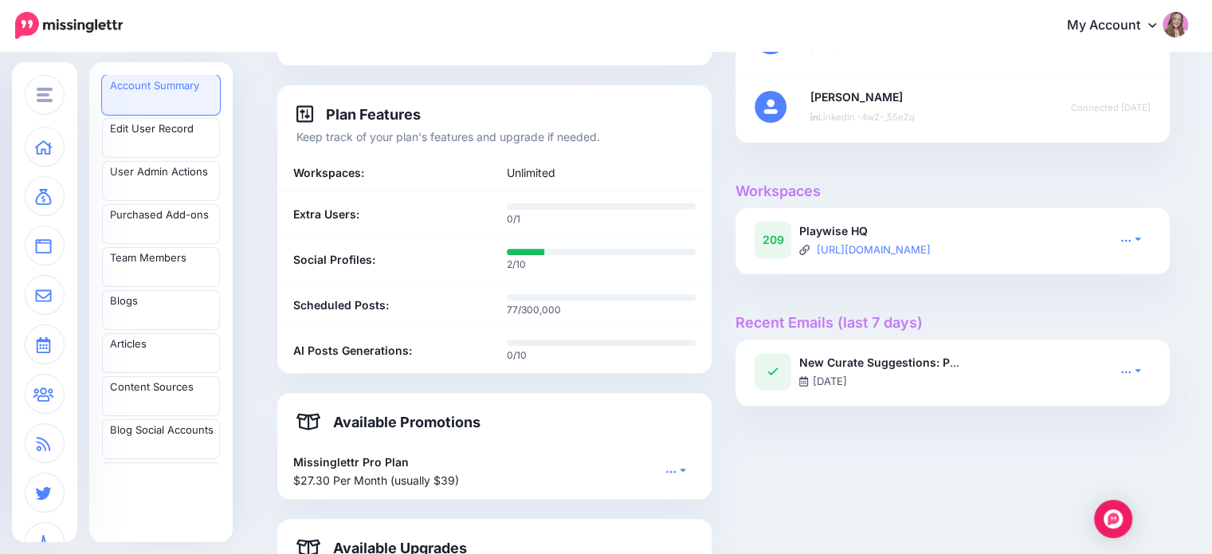
scroll to position [528, 0]
click at [1138, 235] on link at bounding box center [1131, 238] width 40 height 23
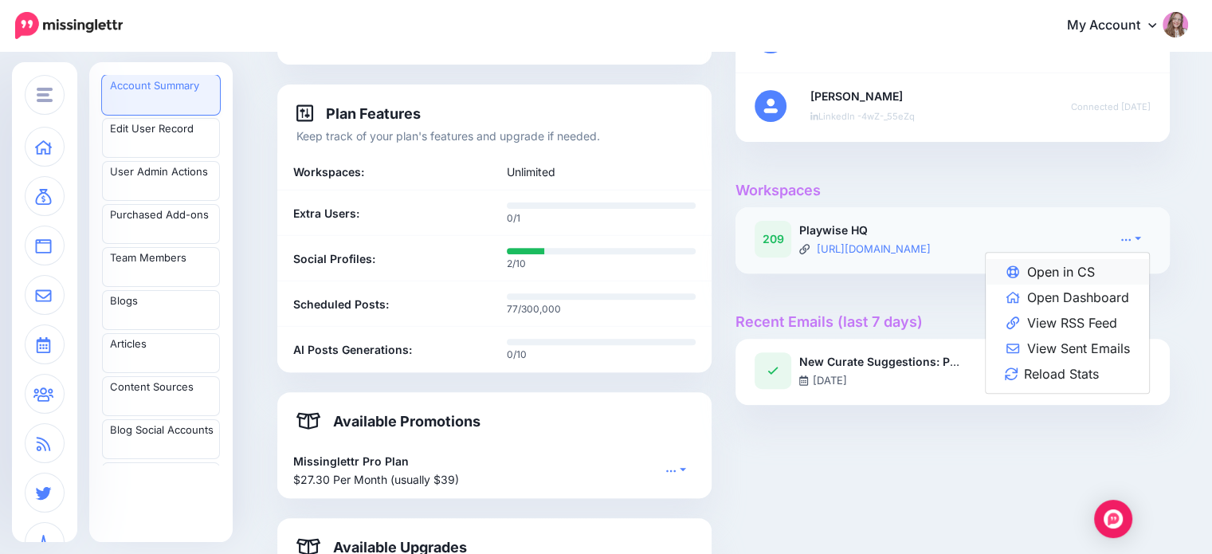
click at [1106, 264] on link "Open in CS" at bounding box center [1067, 272] width 163 height 26
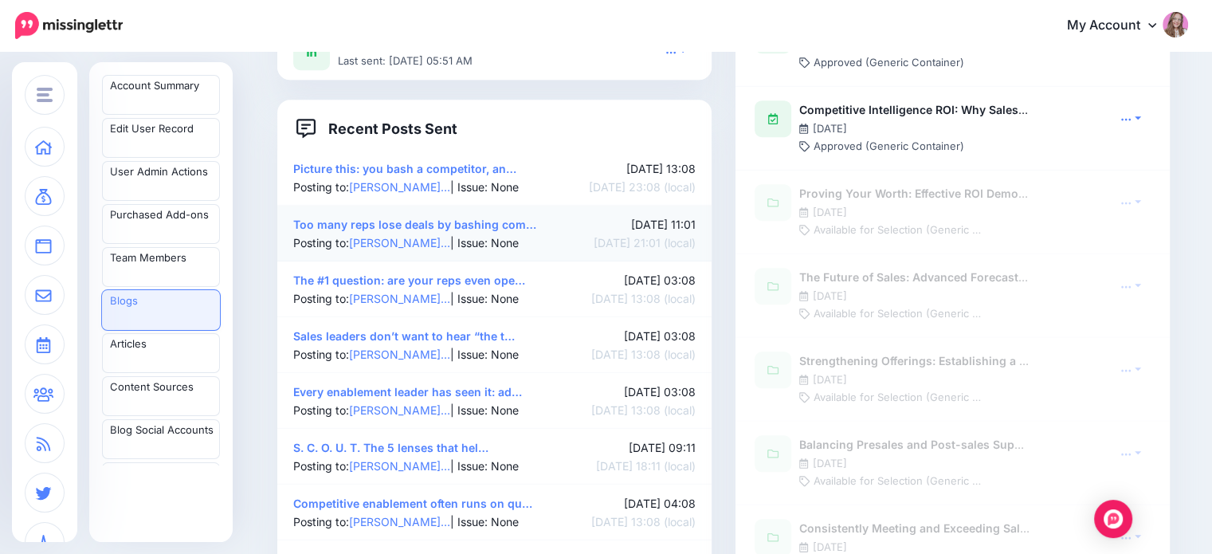
scroll to position [1297, 0]
click at [402, 229] on link "Too many reps lose deals by bashing com…" at bounding box center [414, 225] width 243 height 14
